Goal: Task Accomplishment & Management: Use online tool/utility

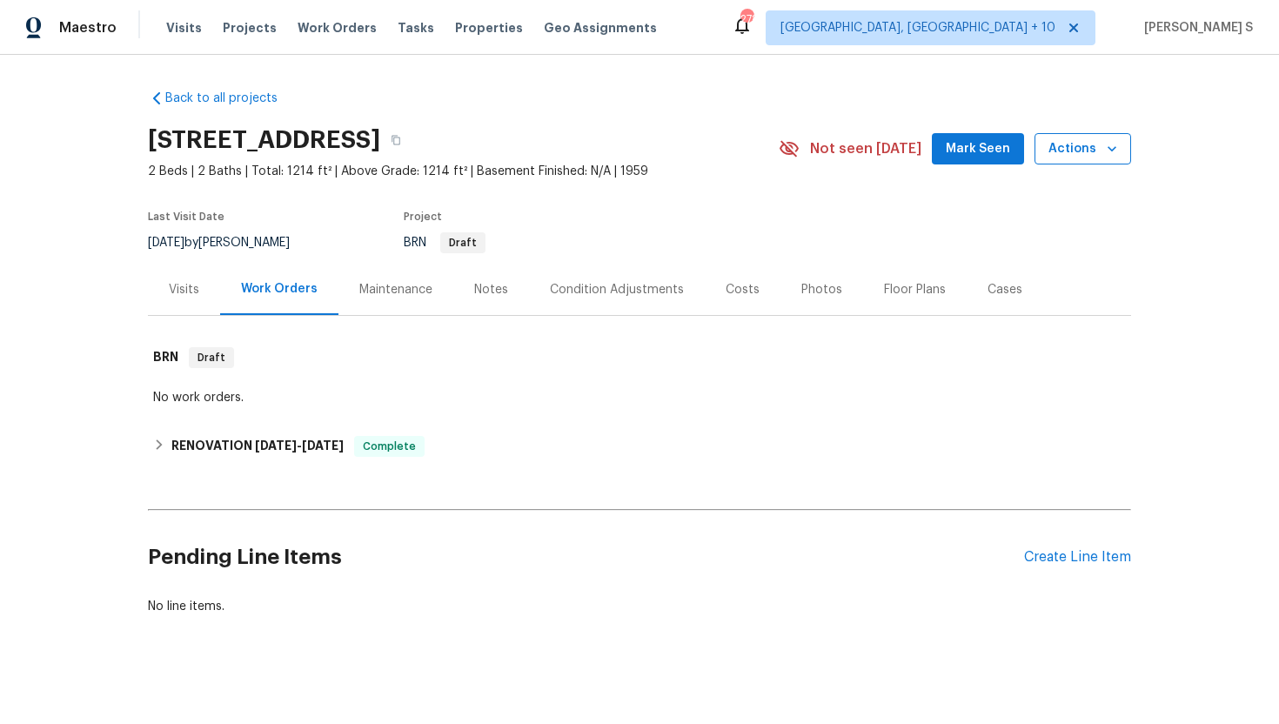
click at [1093, 145] on span "Actions" at bounding box center [1083, 149] width 69 height 22
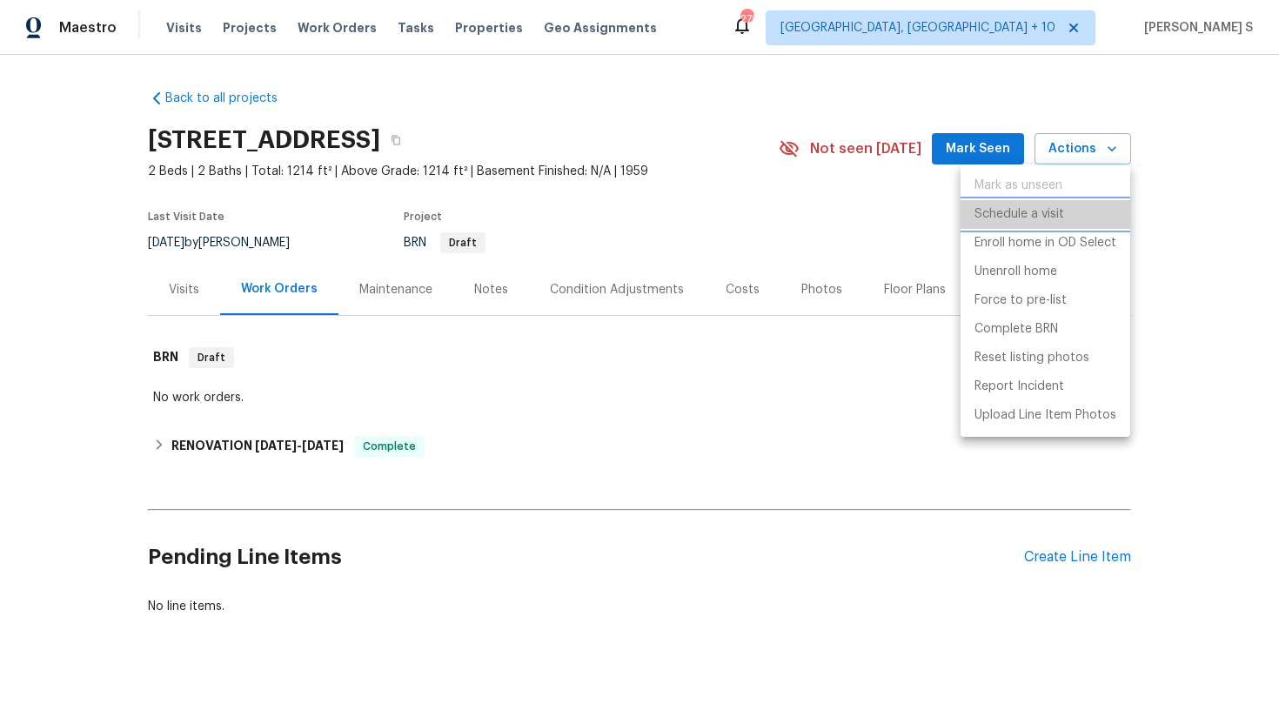
click at [1036, 218] on p "Schedule a visit" at bounding box center [1020, 214] width 90 height 18
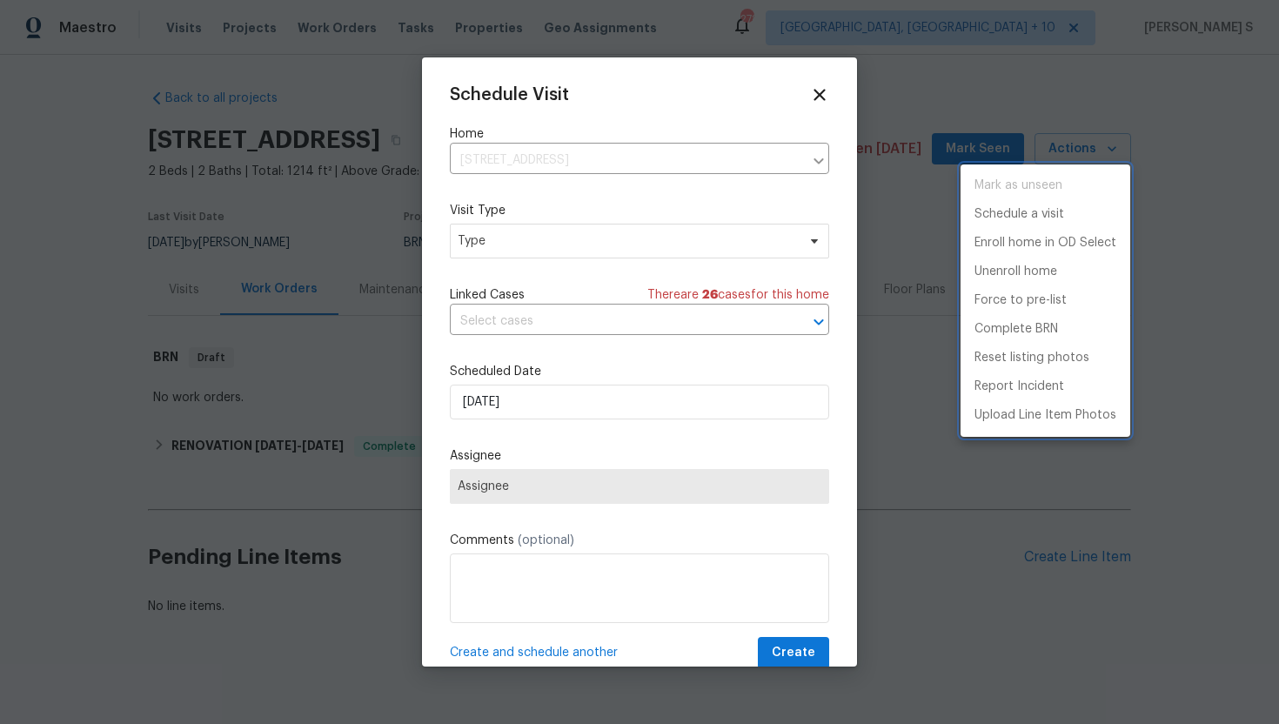
click at [548, 246] on div at bounding box center [639, 362] width 1279 height 724
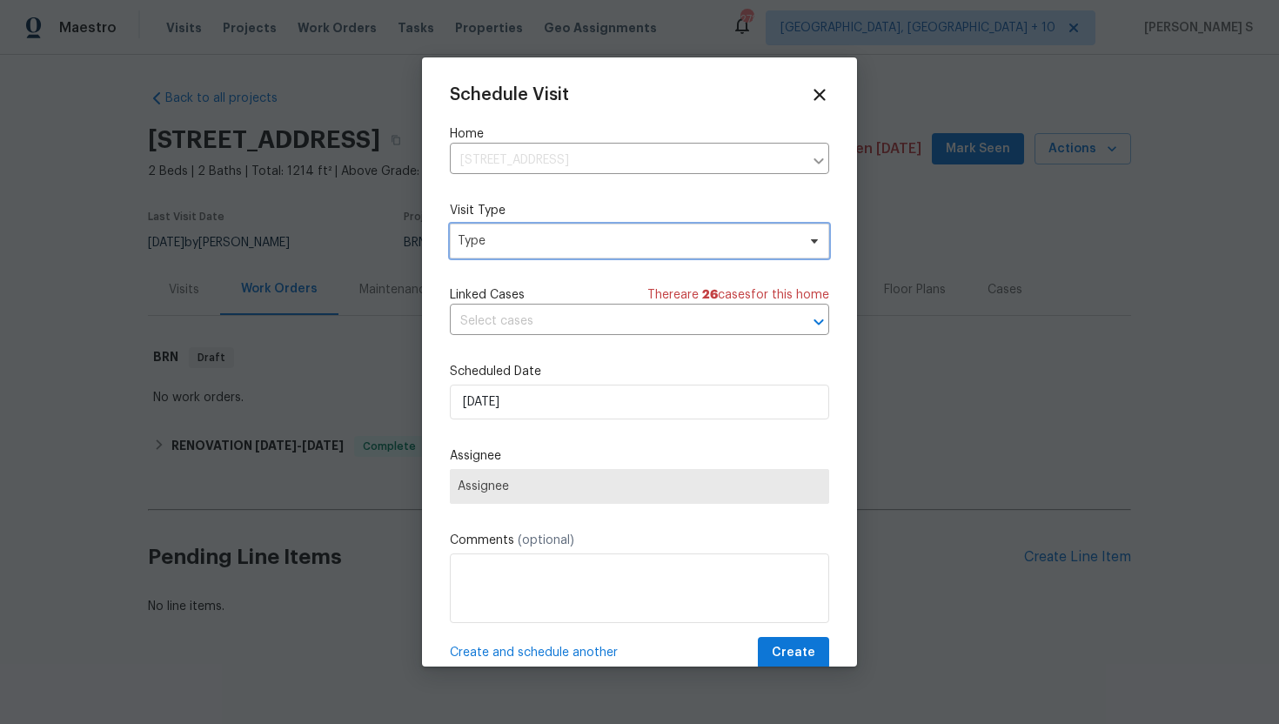
click at [548, 246] on span "Type" at bounding box center [627, 240] width 339 height 17
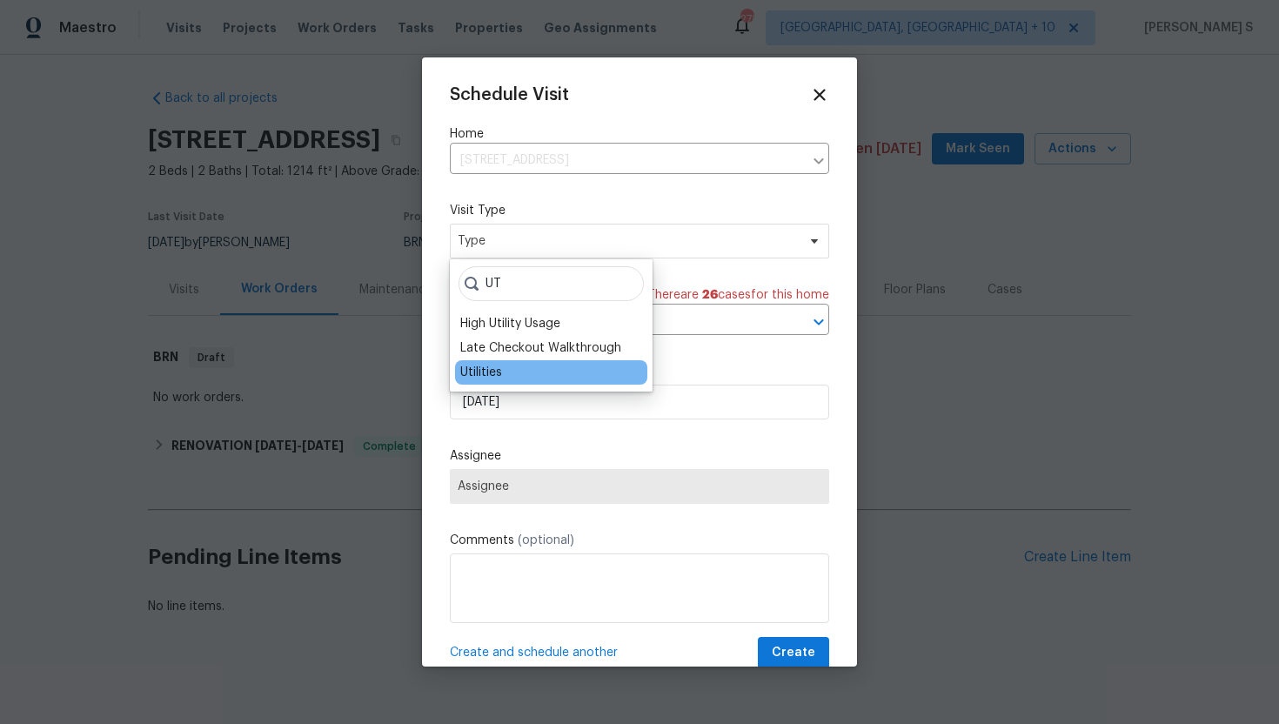
type input "UT"
click at [499, 372] on div "Utilities" at bounding box center [481, 372] width 42 height 17
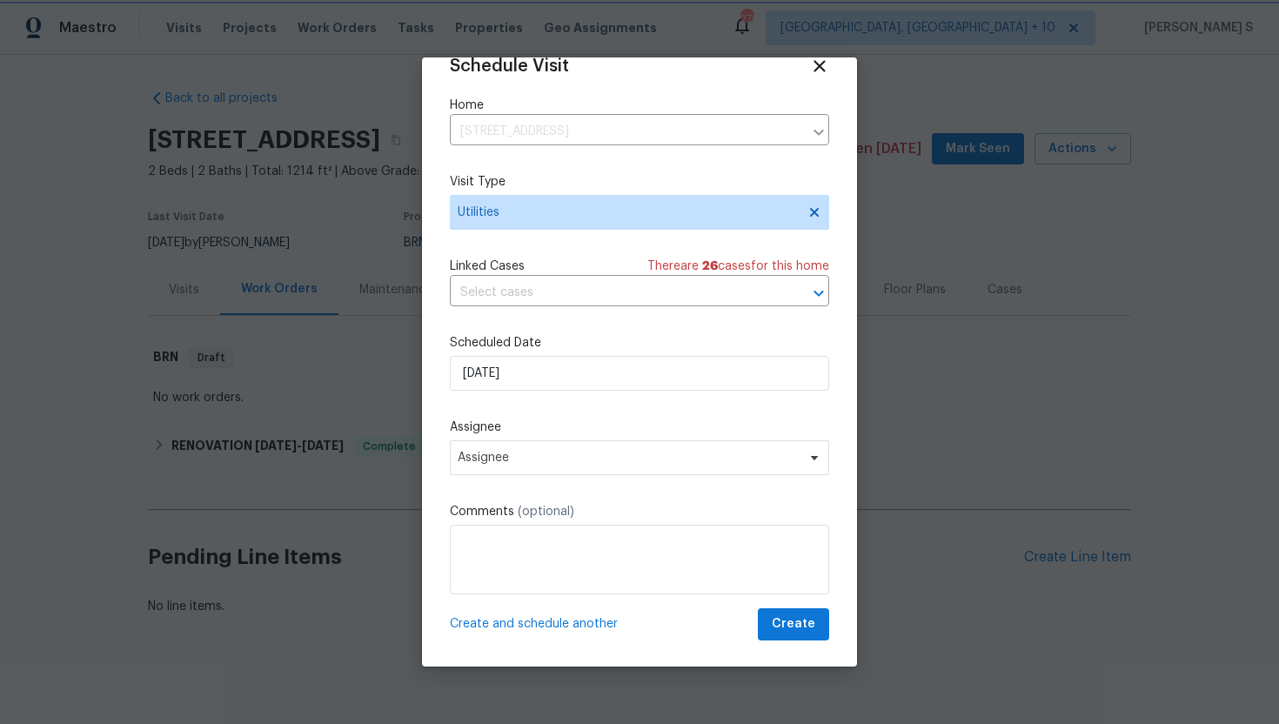
scroll to position [31, 0]
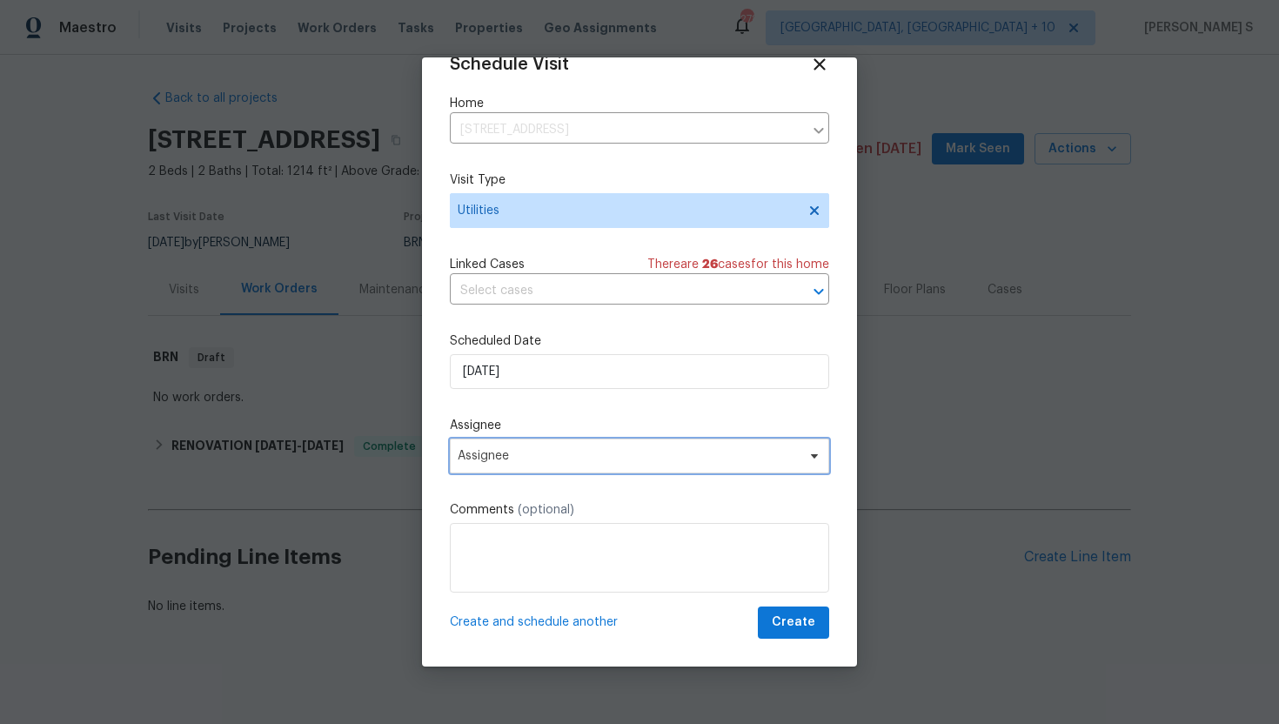
click at [550, 451] on span "Assignee" at bounding box center [628, 456] width 341 height 14
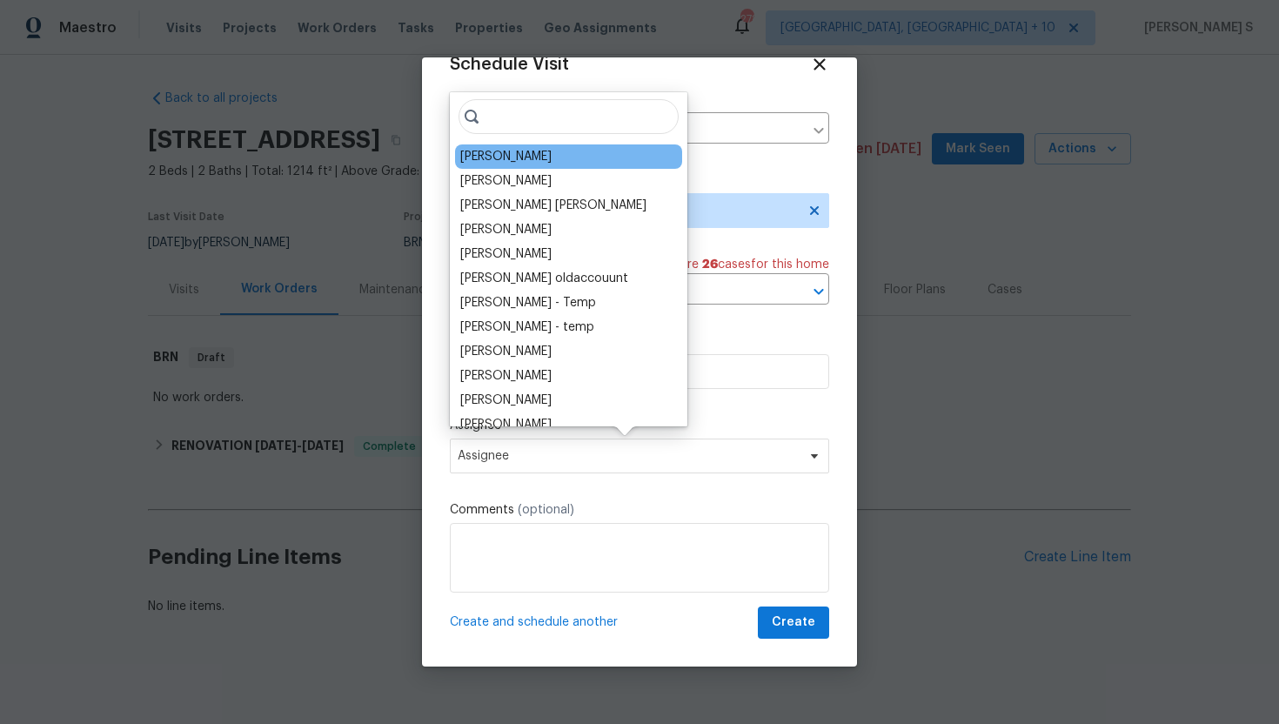
click at [542, 154] on div "[PERSON_NAME]" at bounding box center [505, 156] width 91 height 17
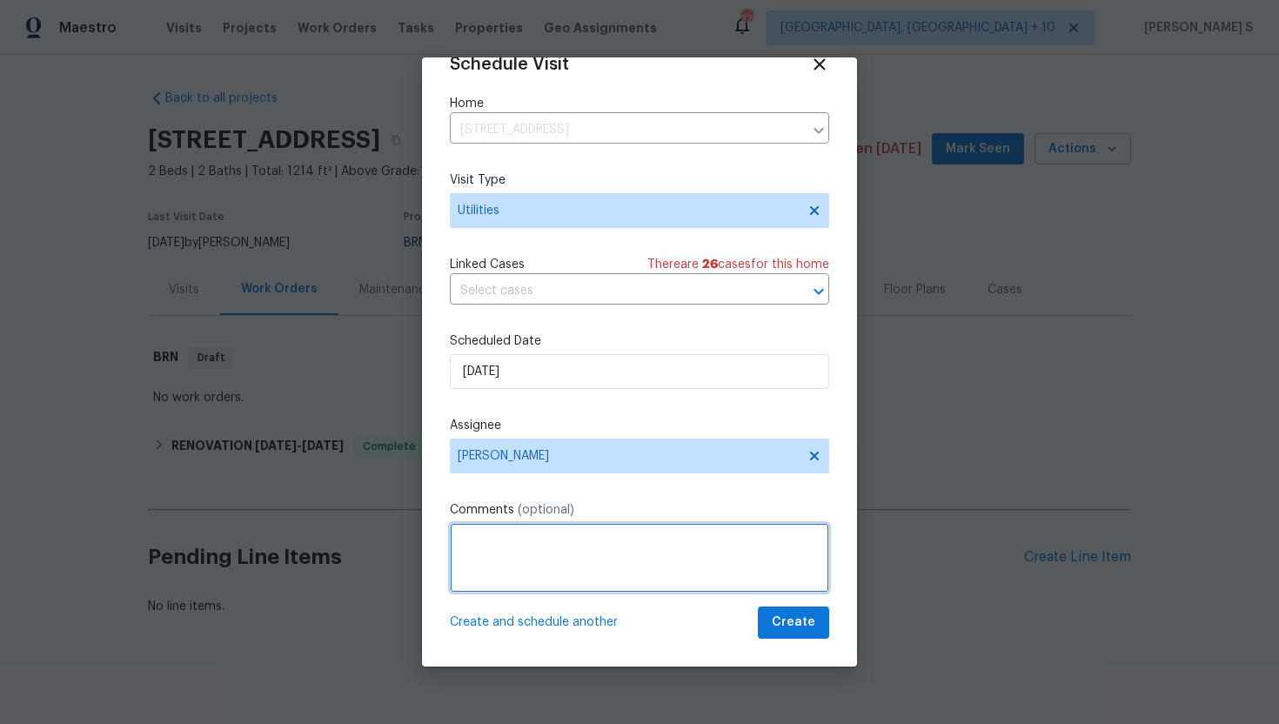
click at [536, 531] on textarea at bounding box center [639, 558] width 379 height 70
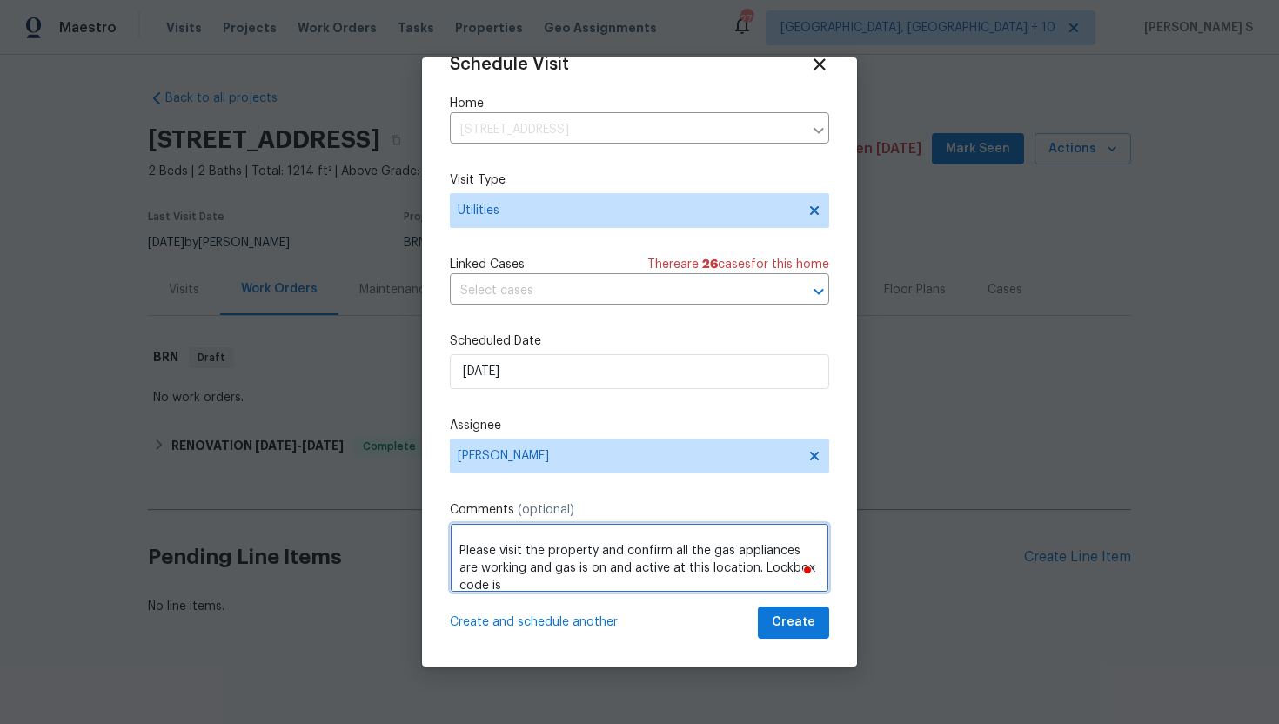
scroll to position [25, 0]
paste textarea "9172"
type textarea "Hi, Please visit the property and confirm all the gas appliances are working an…"
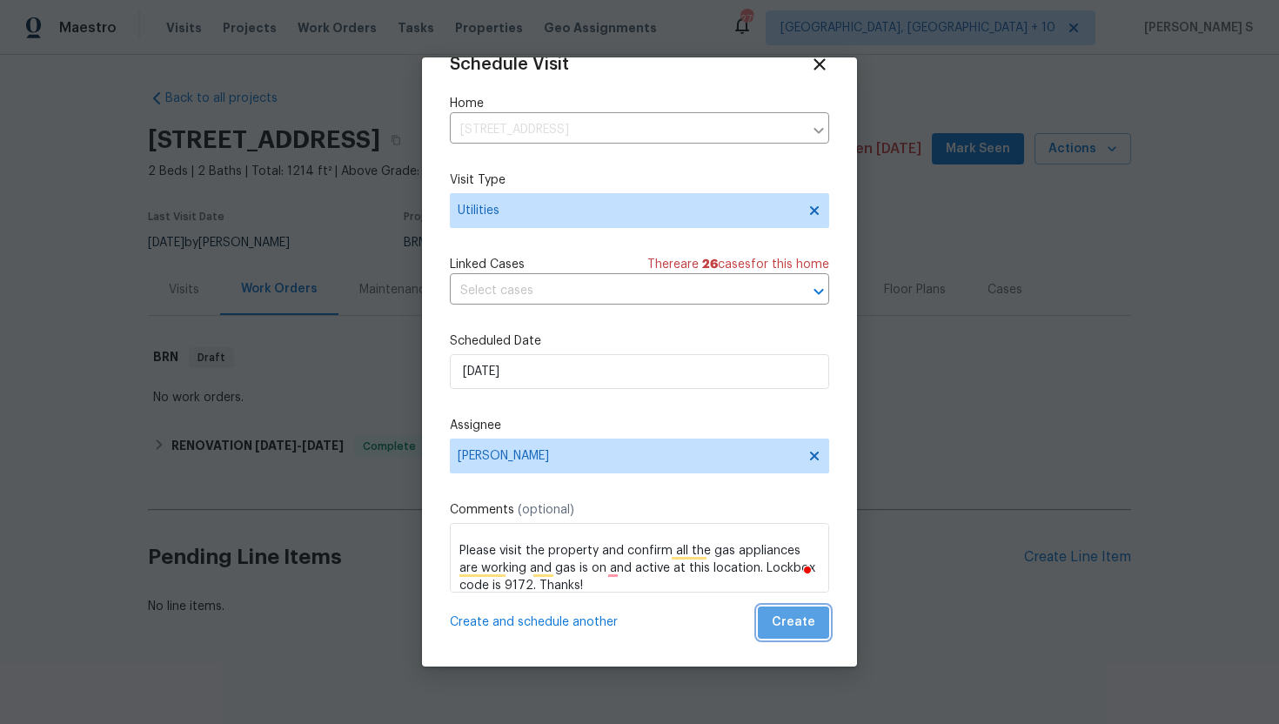
click at [799, 627] on span "Create" at bounding box center [794, 623] width 44 height 22
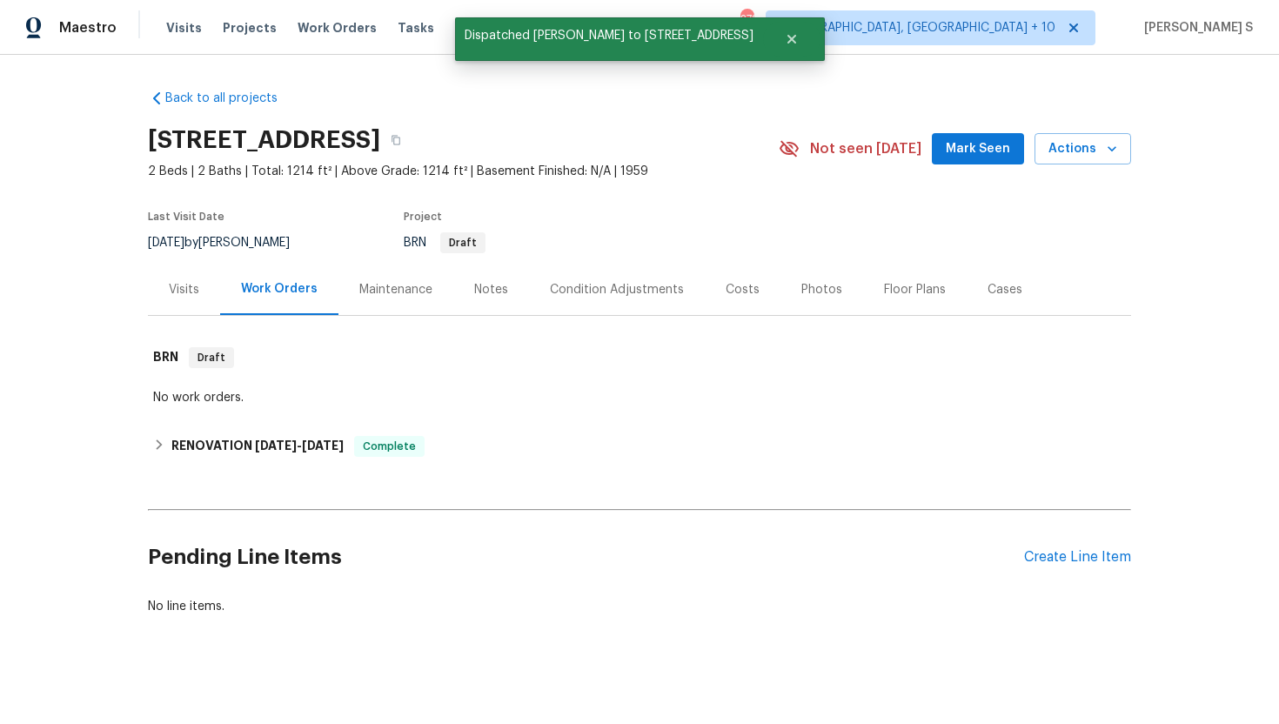
click at [161, 291] on div "Visits" at bounding box center [184, 289] width 72 height 51
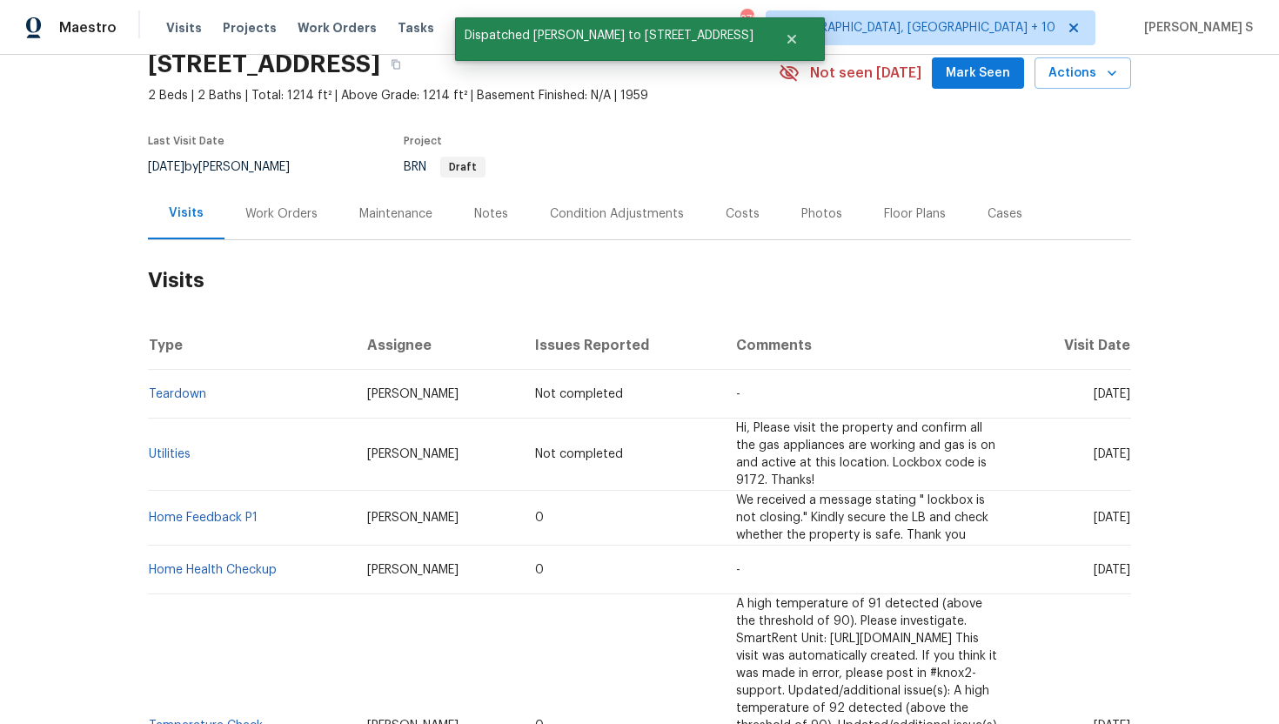
scroll to position [107, 0]
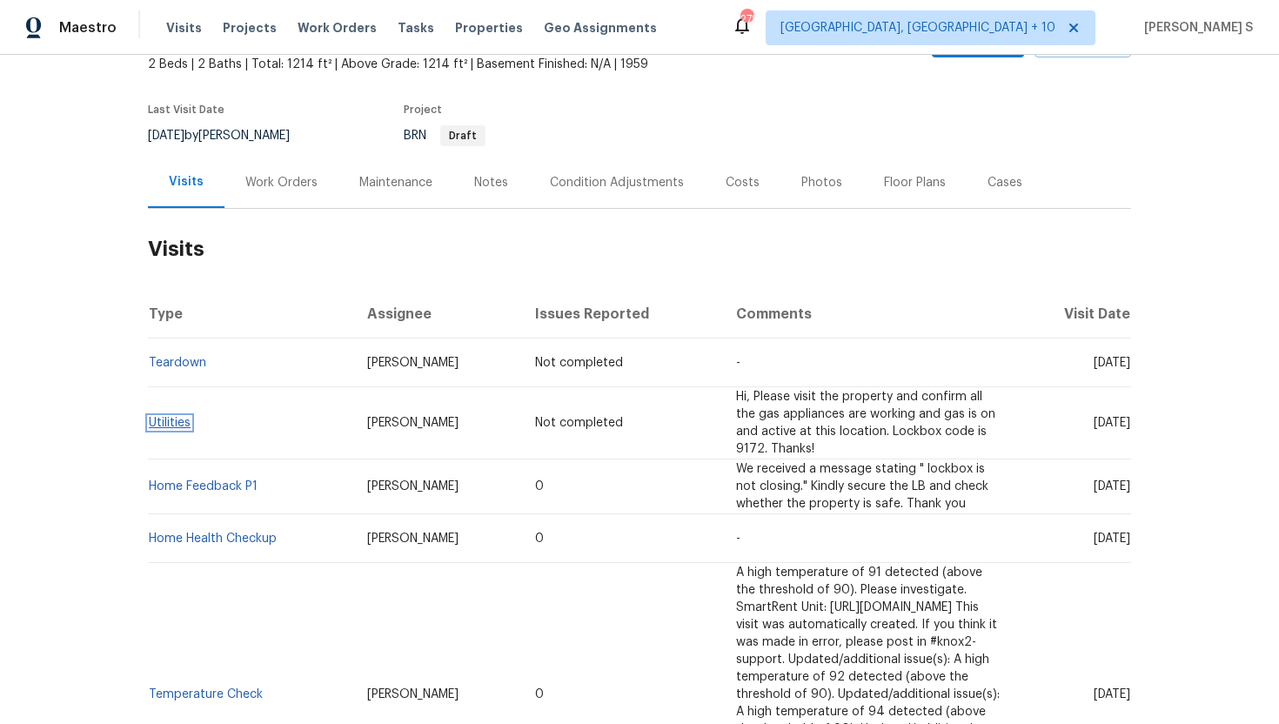
click at [173, 417] on link "Utilities" at bounding box center [170, 423] width 42 height 12
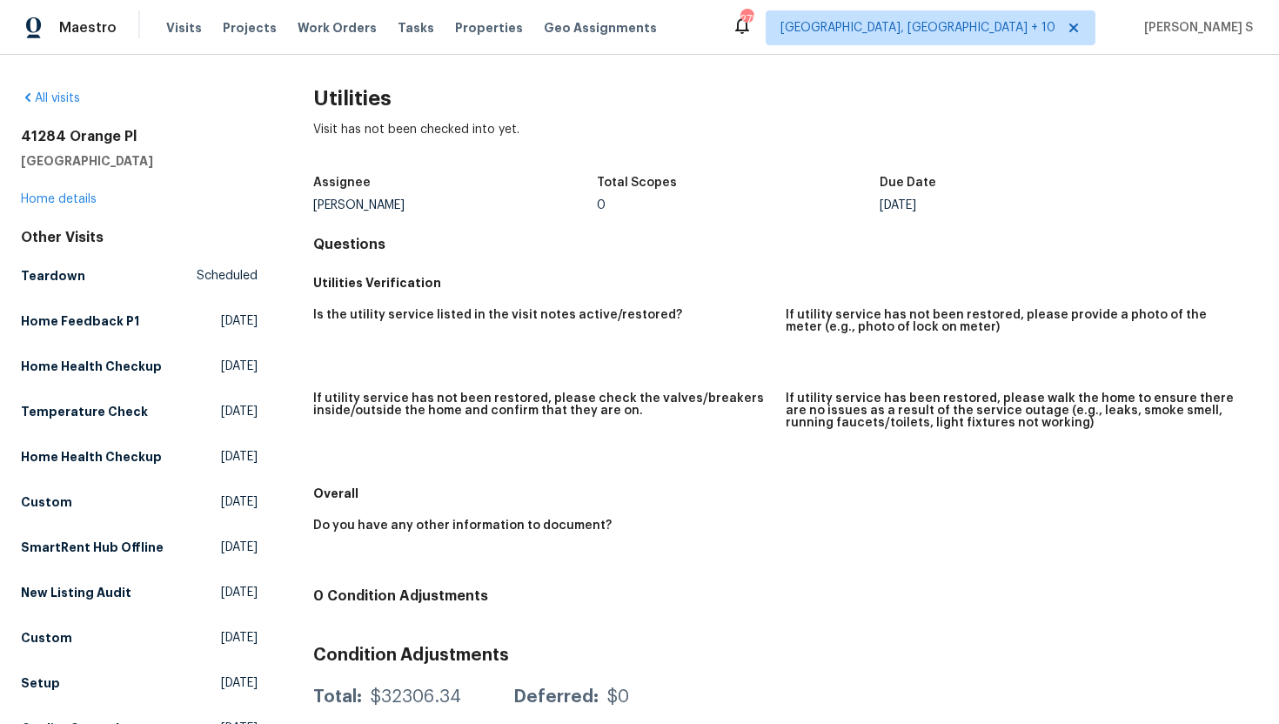
scroll to position [187, 0]
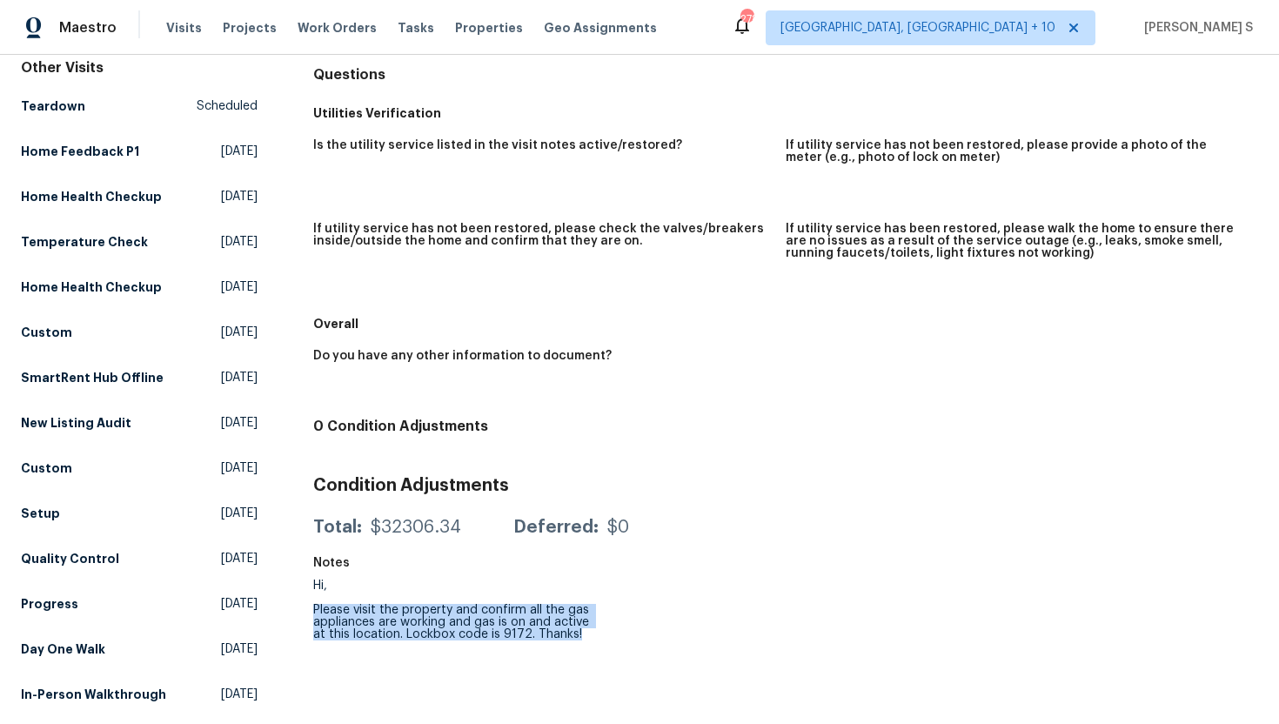
drag, startPoint x: 312, startPoint y: 592, endPoint x: 608, endPoint y: 620, distance: 298.1
click at [608, 620] on div "All visits [GEOGRAPHIC_DATA] Home details Other Visits Teardown Scheduled Home …" at bounding box center [640, 322] width 1238 height 804
copy div "Please visit the property and confirm all the gas appliances are working and ga…"
